Goal: Connect with others: Connect with others

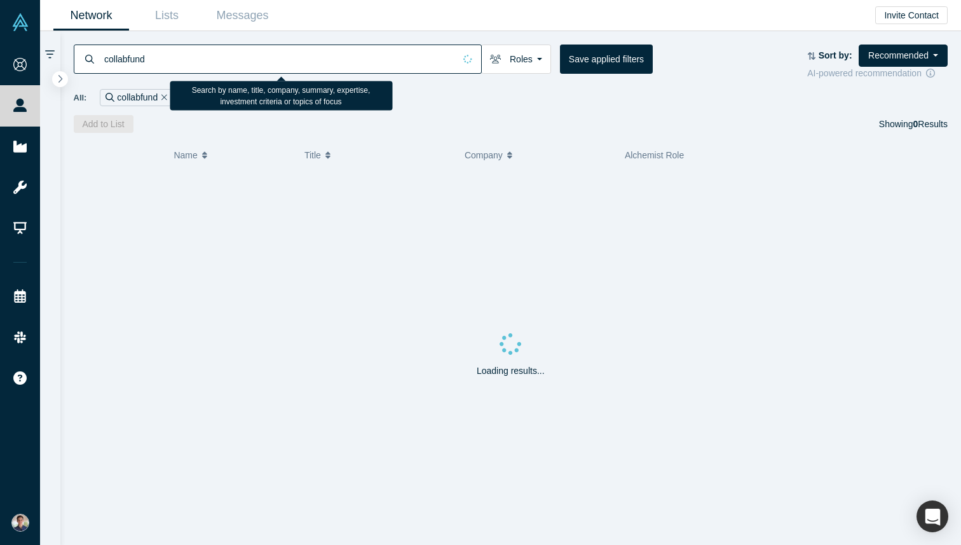
click at [146, 49] on input "collabfund" at bounding box center [278, 59] width 351 height 30
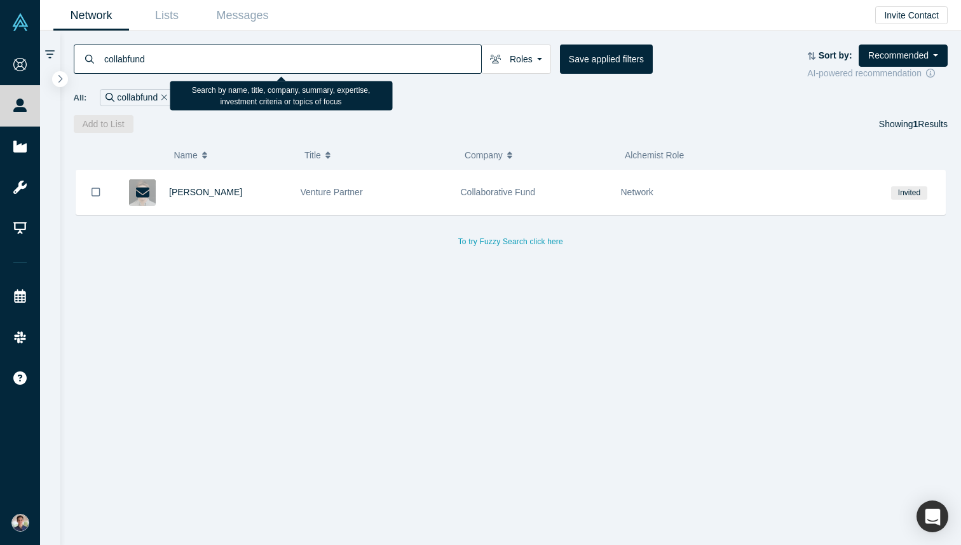
click at [146, 49] on input "collabfund" at bounding box center [292, 59] width 378 height 30
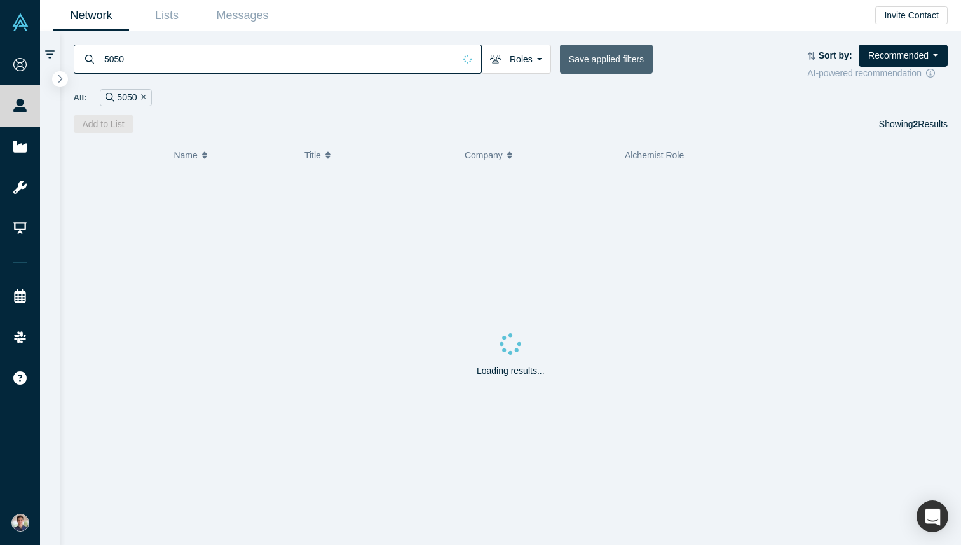
click at [619, 57] on button "Save applied filters" at bounding box center [606, 58] width 93 height 29
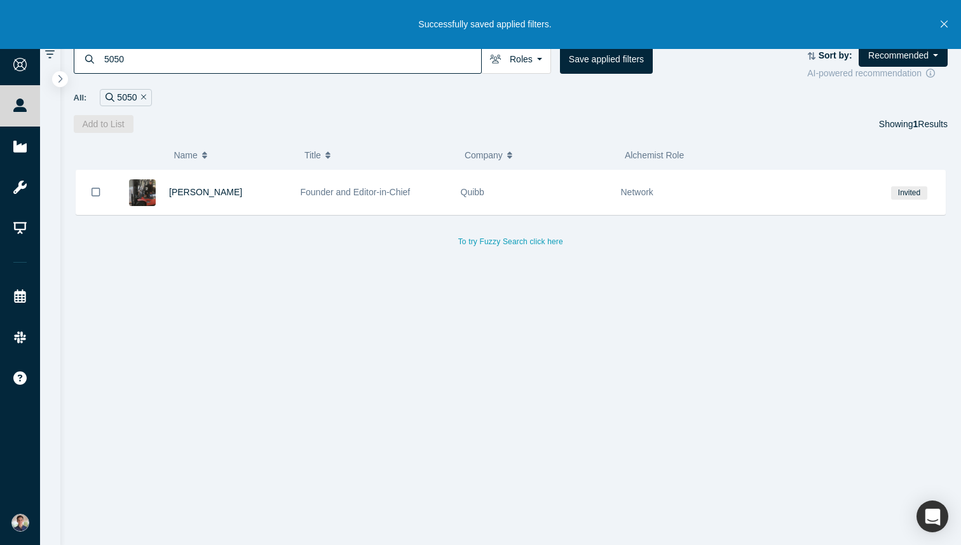
click at [939, 25] on button "Close" at bounding box center [944, 24] width 16 height 49
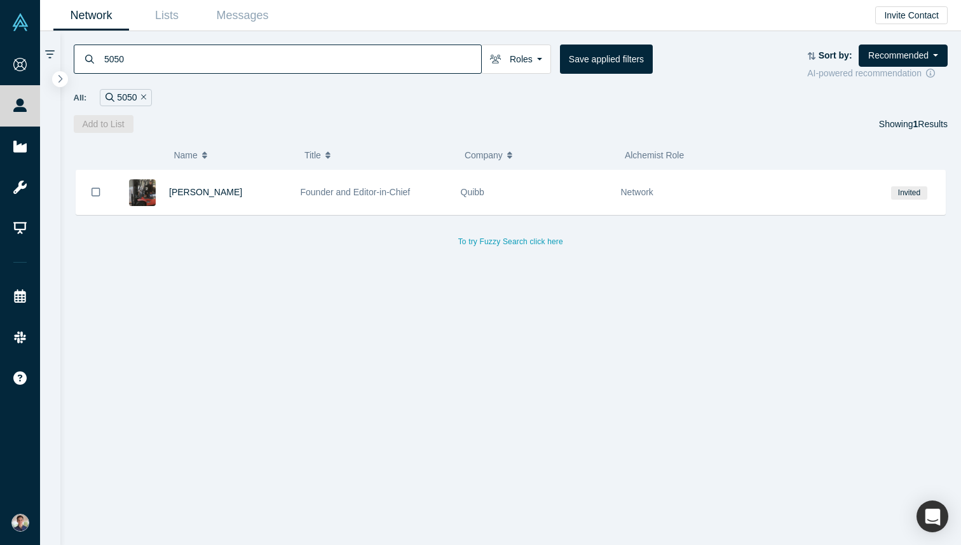
click at [476, 108] on div "5050 Roles Founders Faculty Mentors Alumni Mentor Angels VCs Corporate Innovato…" at bounding box center [510, 82] width 901 height 102
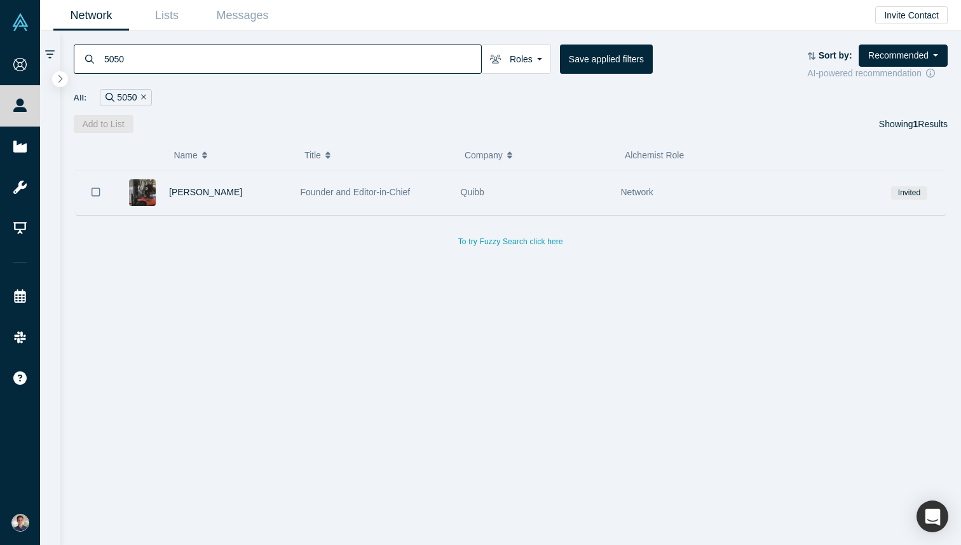
click at [316, 191] on span "Founder and Editor-in-Chief" at bounding box center [356, 192] width 110 height 10
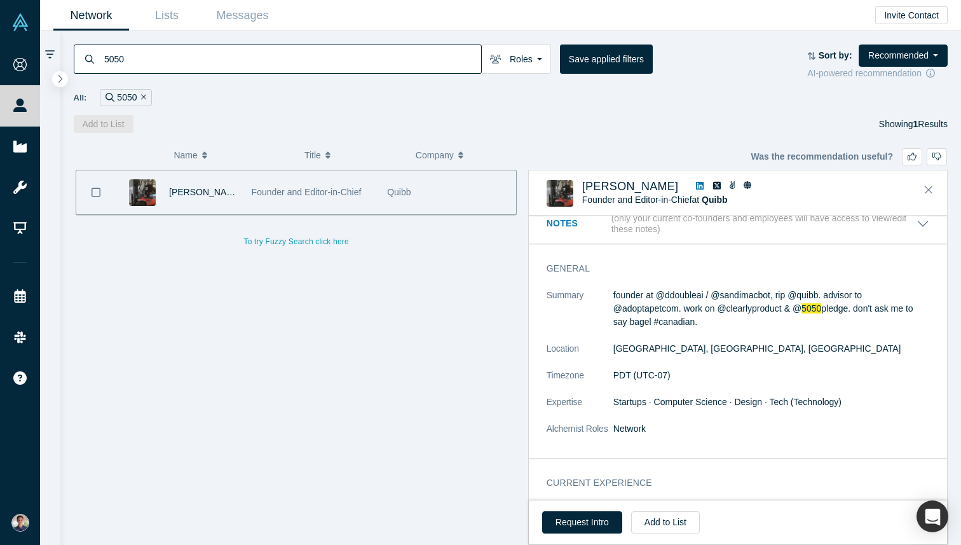
scroll to position [148, 0]
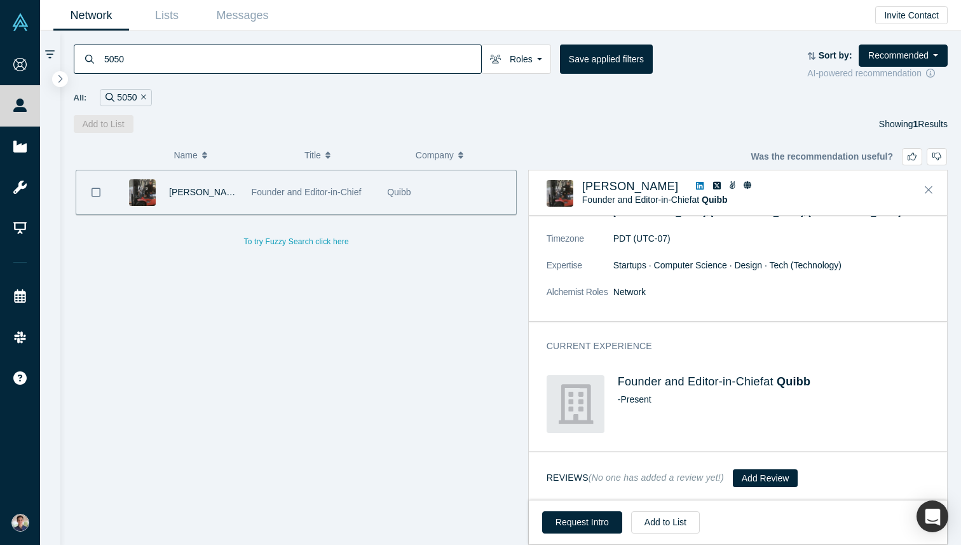
click at [189, 69] on input "5050" at bounding box center [292, 59] width 378 height 30
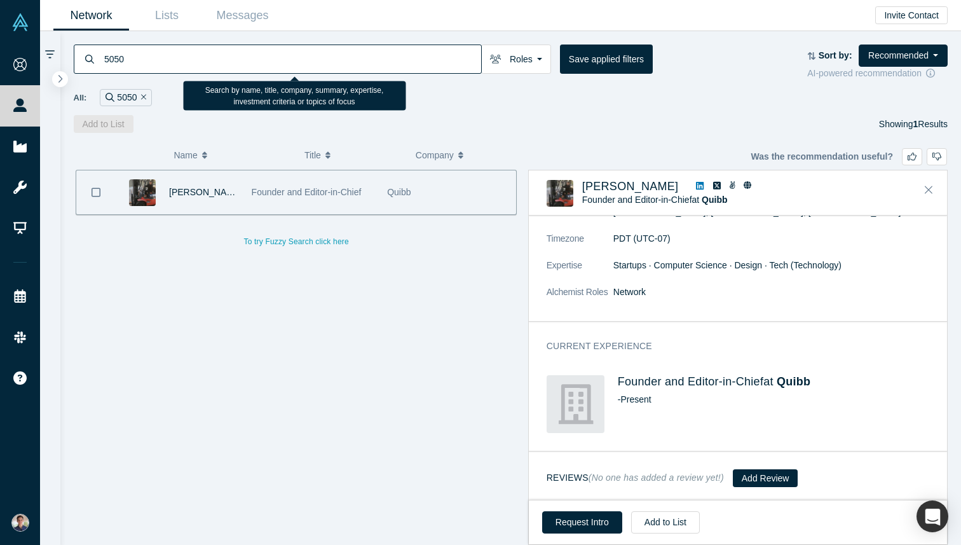
click at [189, 69] on input "5050" at bounding box center [292, 59] width 378 height 30
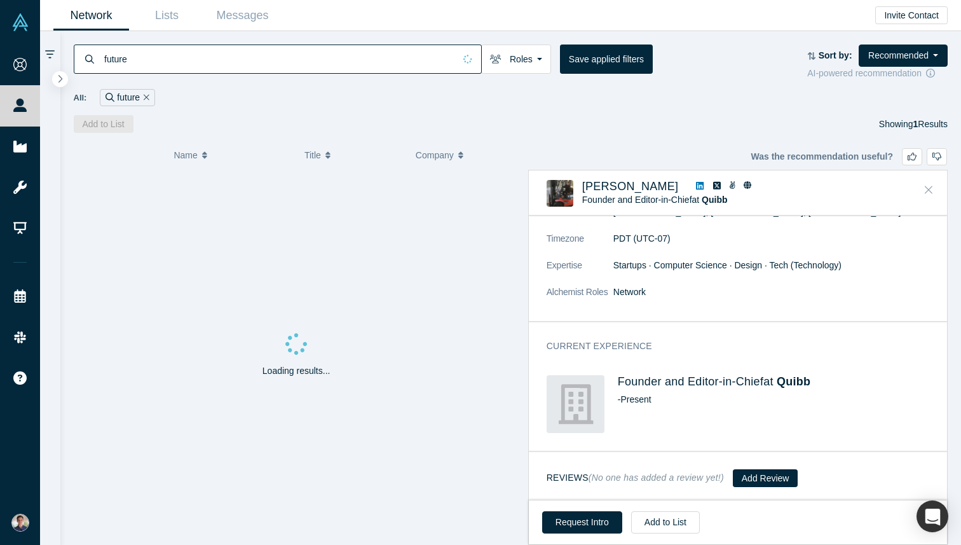
click at [928, 187] on icon "Close" at bounding box center [929, 189] width 8 height 11
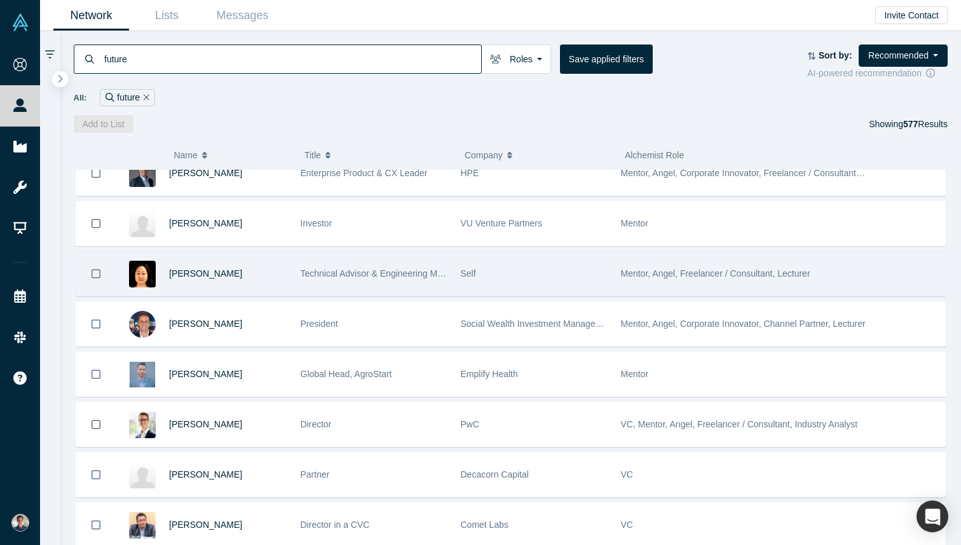
scroll to position [650, 0]
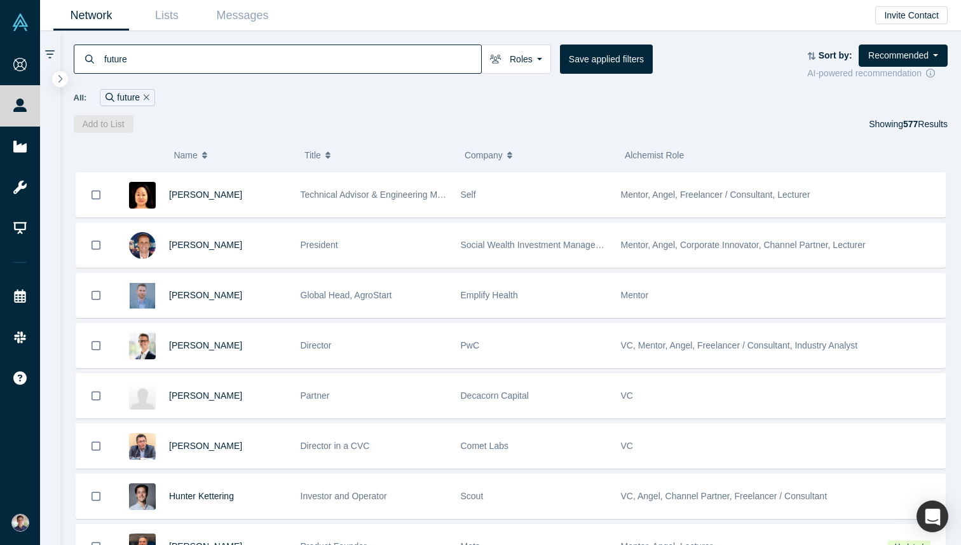
click at [231, 57] on input "future" at bounding box center [292, 59] width 378 height 30
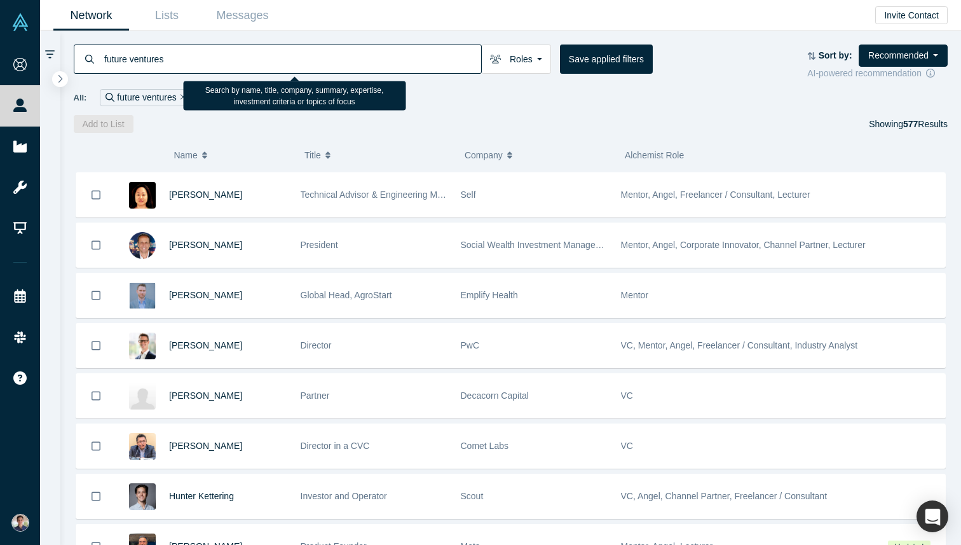
type input "future ventures"
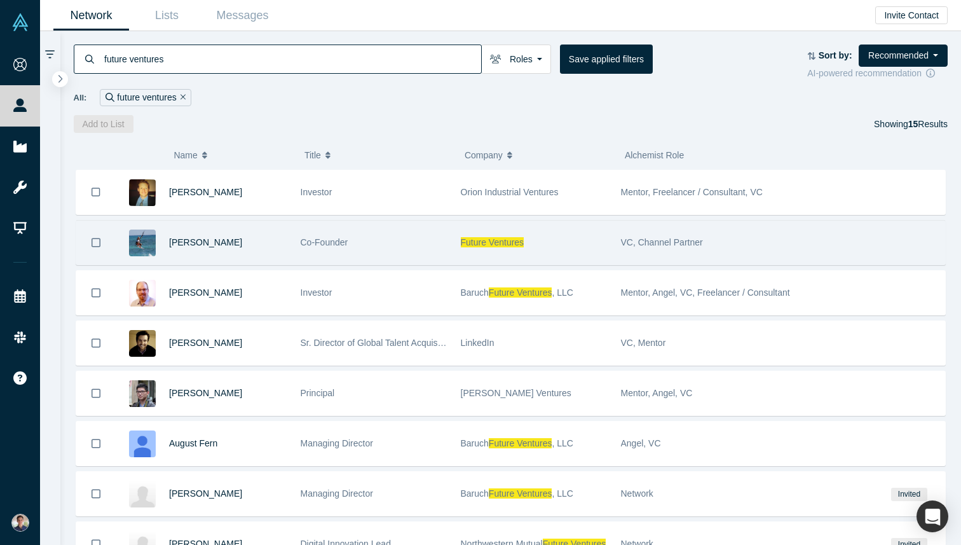
click at [201, 249] on div "[PERSON_NAME]" at bounding box center [228, 243] width 118 height 44
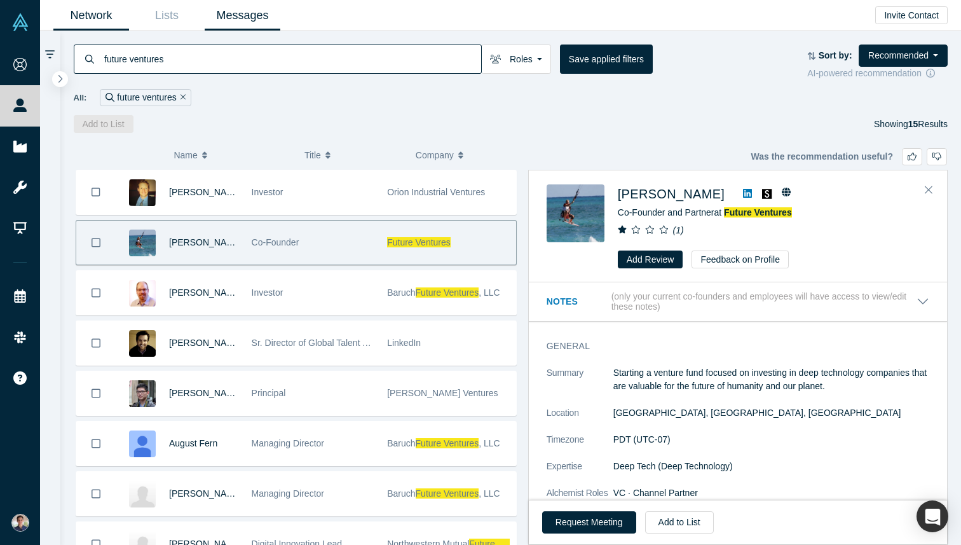
click at [245, 21] on link "Messages" at bounding box center [243, 16] width 76 height 30
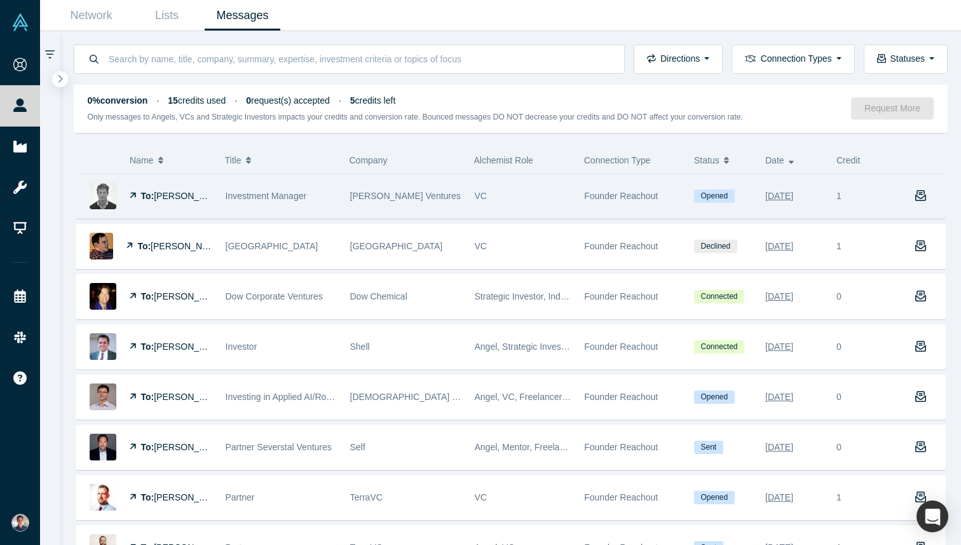
click at [357, 191] on span "[PERSON_NAME] Ventures" at bounding box center [405, 196] width 111 height 10
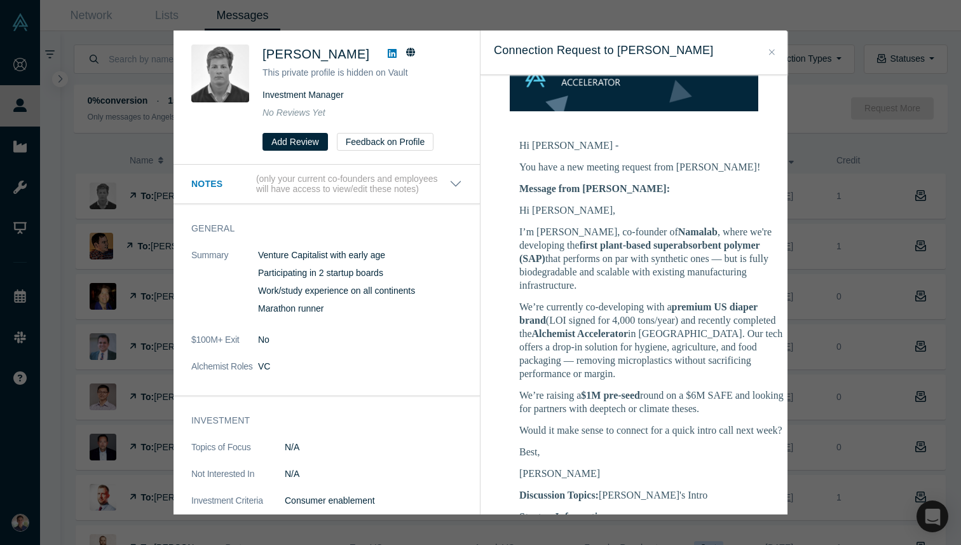
scroll to position [177, 0]
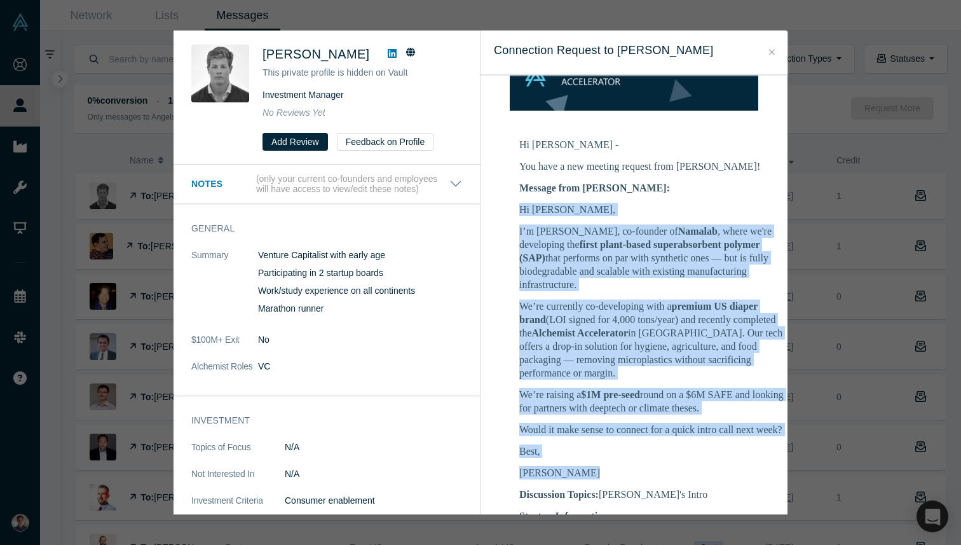
drag, startPoint x: 517, startPoint y: 182, endPoint x: 571, endPoint y: 439, distance: 262.2
copy div "Hi [PERSON_NAME], I’m [PERSON_NAME], co-founder of [GEOGRAPHIC_DATA] , where we…"
click at [921, 293] on div "Was the recommendation useful? [PERSON_NAME] This private profile is hidden on …" at bounding box center [480, 272] width 961 height 545
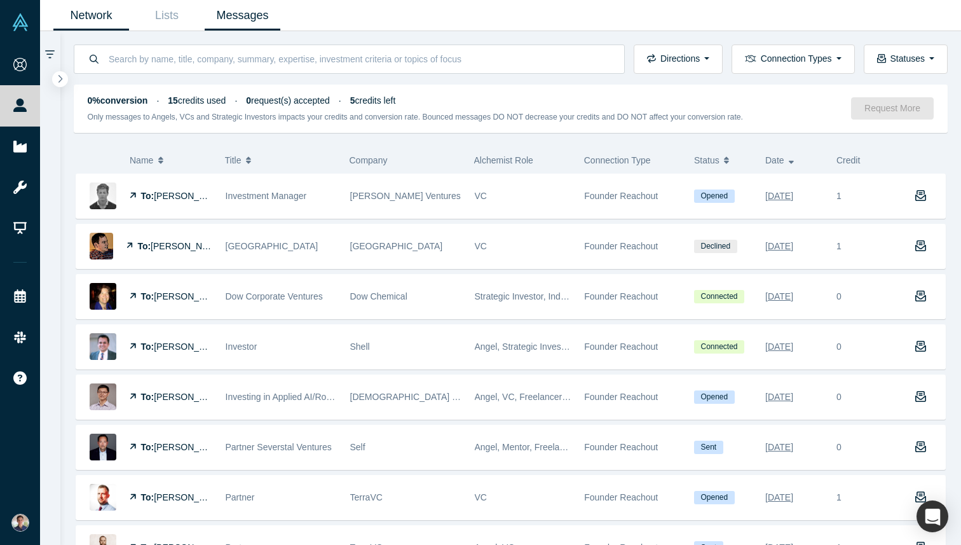
click at [117, 18] on link "Network" at bounding box center [91, 16] width 76 height 30
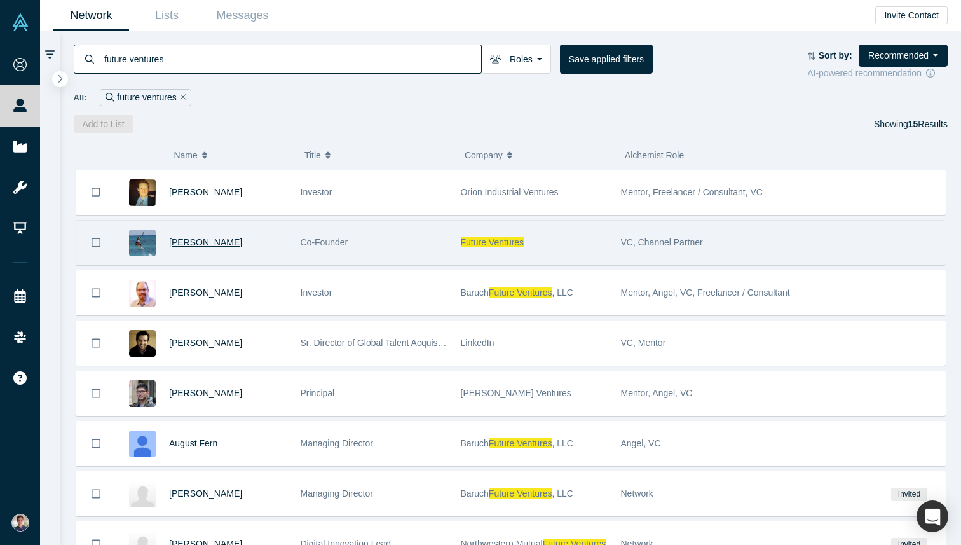
click at [239, 245] on span "[PERSON_NAME]" at bounding box center [205, 242] width 73 height 10
click at [435, 236] on div "Co-Founder" at bounding box center [374, 243] width 147 height 44
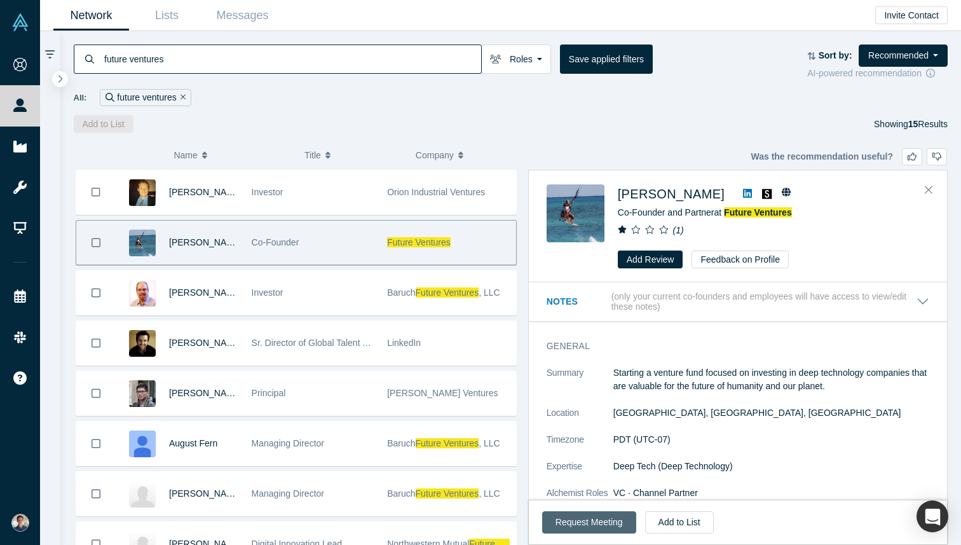
click at [561, 526] on button "Request Meeting" at bounding box center [589, 522] width 94 height 22
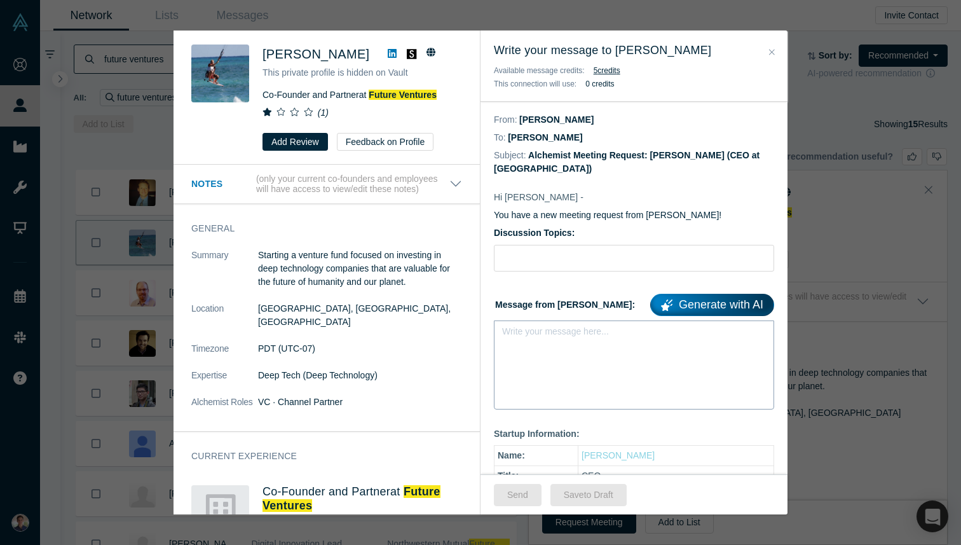
click at [588, 350] on div "Write your message here..." at bounding box center [634, 364] width 280 height 89
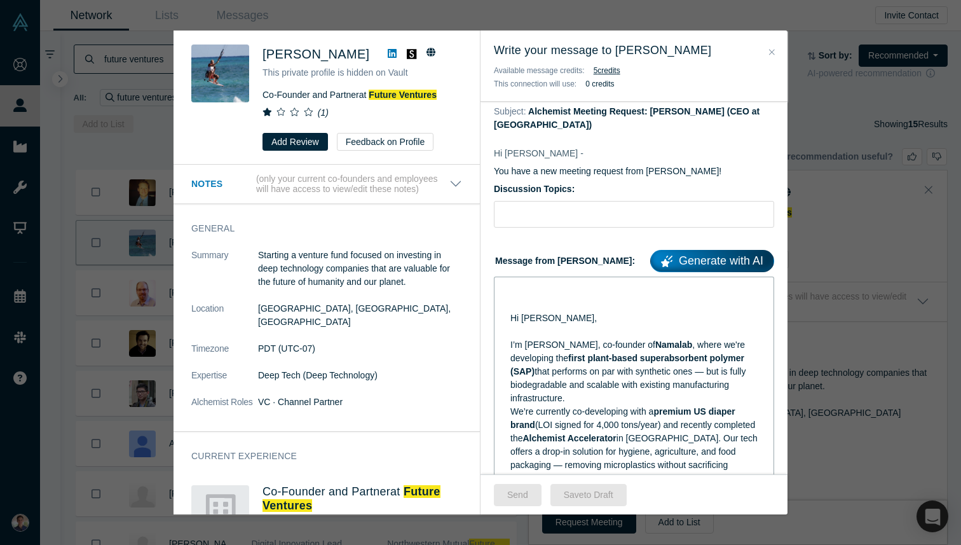
scroll to position [45, 0]
click at [512, 293] on div "rdw-editor" at bounding box center [634, 289] width 248 height 13
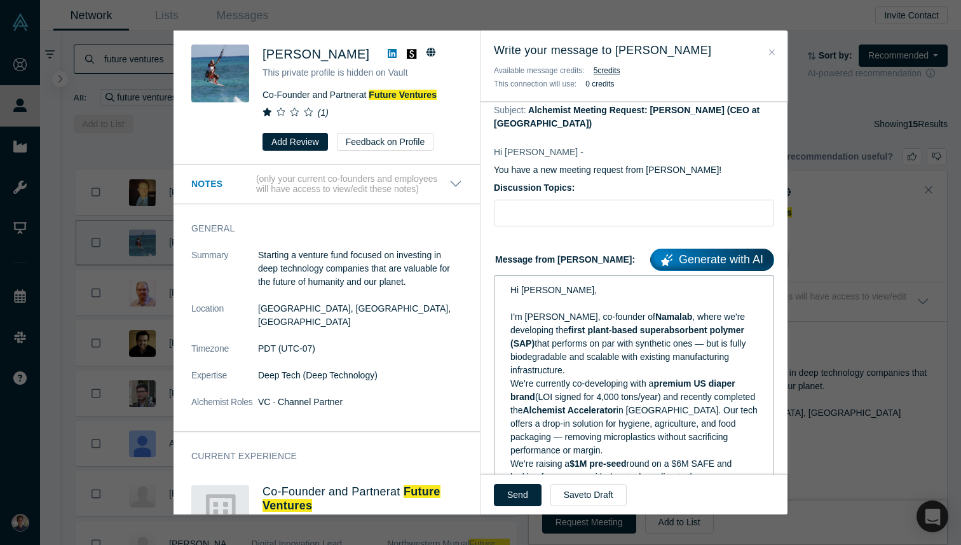
click at [540, 290] on span "Hi [PERSON_NAME]," at bounding box center [553, 290] width 86 height 10
click at [589, 377] on div "We’re currently co-developing with a premium US diaper brand (LOI signed for 4,…" at bounding box center [634, 417] width 248 height 80
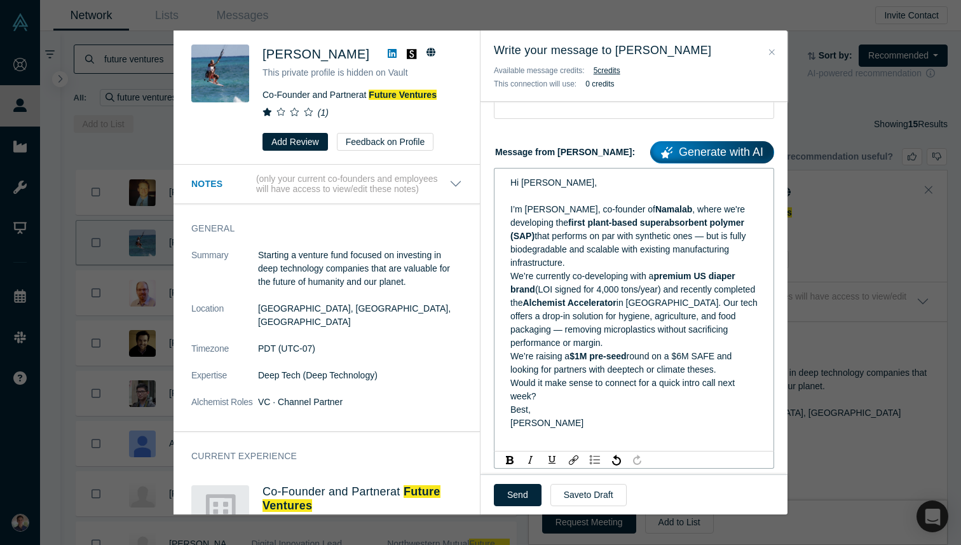
scroll to position [158, 0]
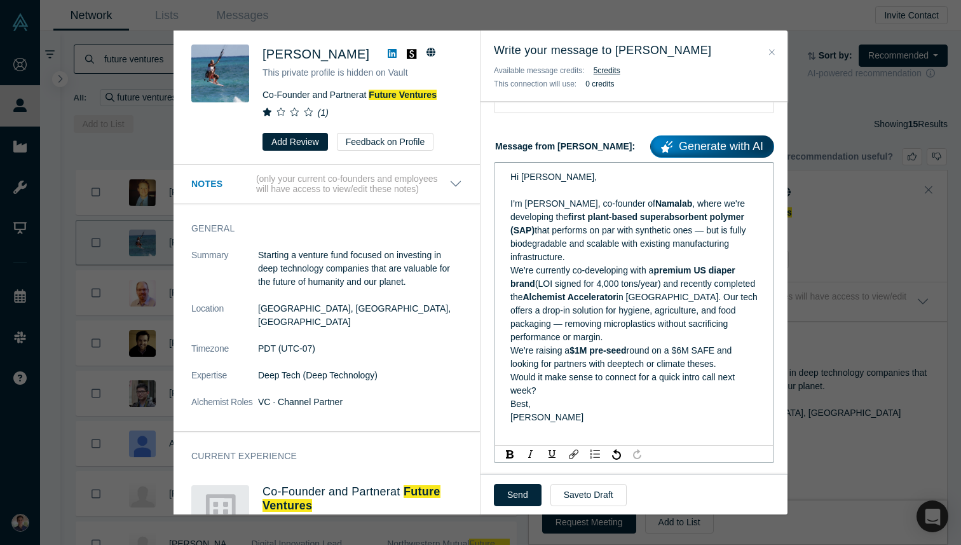
click at [615, 287] on span "(LOI signed for 4,000 tons/year) and recently completed the" at bounding box center [633, 290] width 247 height 24
click at [604, 369] on div "We’re raising a $1M pre-seed round on a $6M SAFE and looking for partners with …" at bounding box center [634, 357] width 248 height 27
drag, startPoint x: 507, startPoint y: 352, endPoint x: 829, endPoint y: 359, distance: 322.3
click at [829, 359] on div "Was the recommendation useful? [PERSON_NAME] This private profile is hidden on …" at bounding box center [480, 272] width 961 height 545
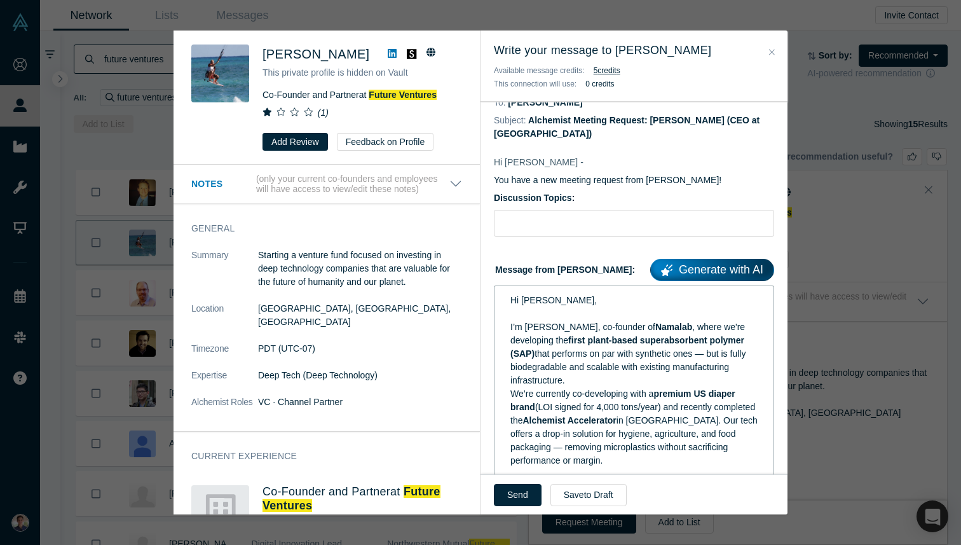
scroll to position [0, 0]
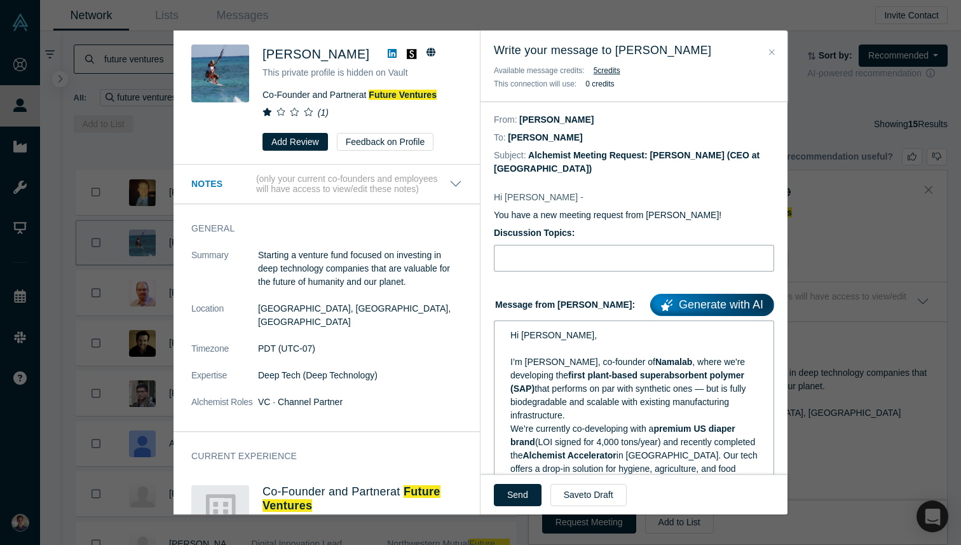
click at [538, 254] on input "text" at bounding box center [634, 258] width 280 height 27
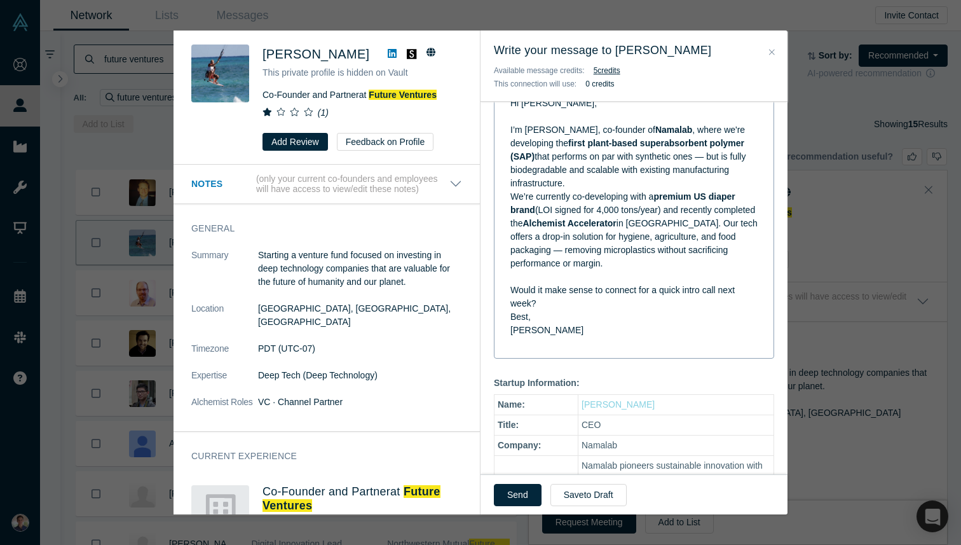
scroll to position [244, 0]
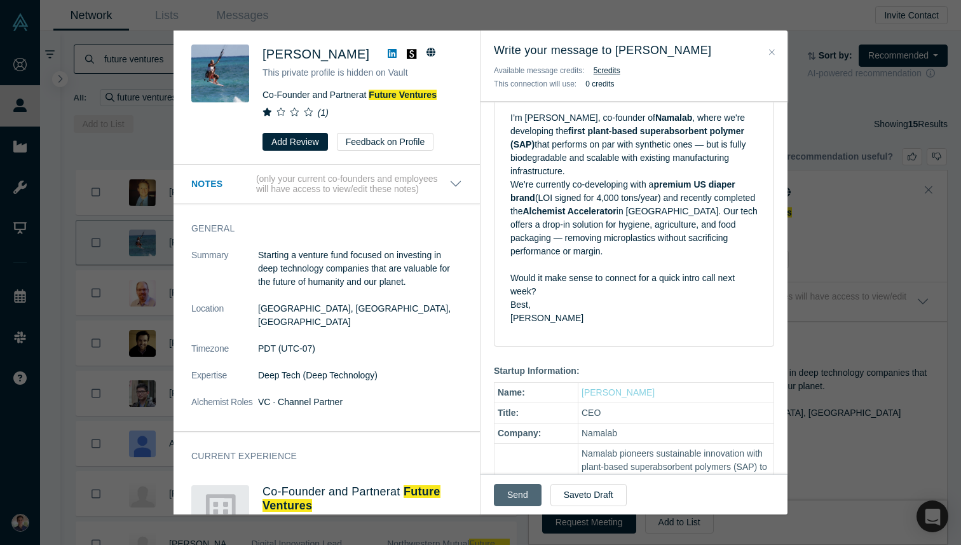
type input "[PERSON_NAME]'s Intro"
click at [525, 488] on button "Send" at bounding box center [518, 495] width 48 height 22
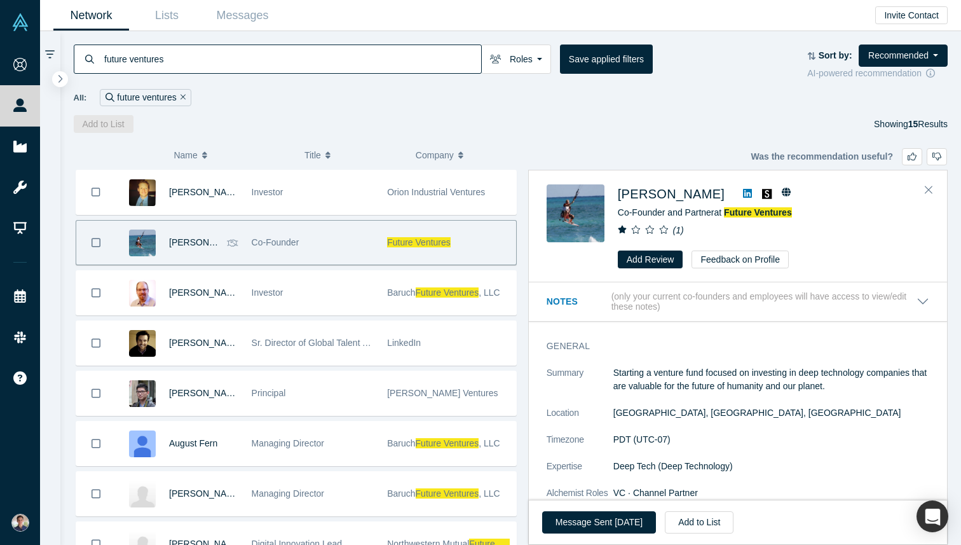
click at [749, 190] on icon at bounding box center [747, 193] width 9 height 9
click at [260, 17] on link "Messages" at bounding box center [243, 16] width 76 height 30
